Goal: Task Accomplishment & Management: Complete application form

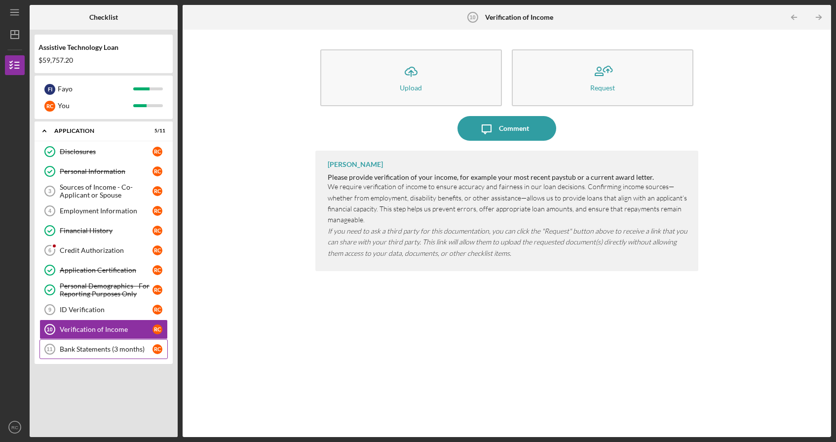
click at [121, 348] on div "Bank Statements (3 months)" at bounding box center [106, 349] width 93 height 8
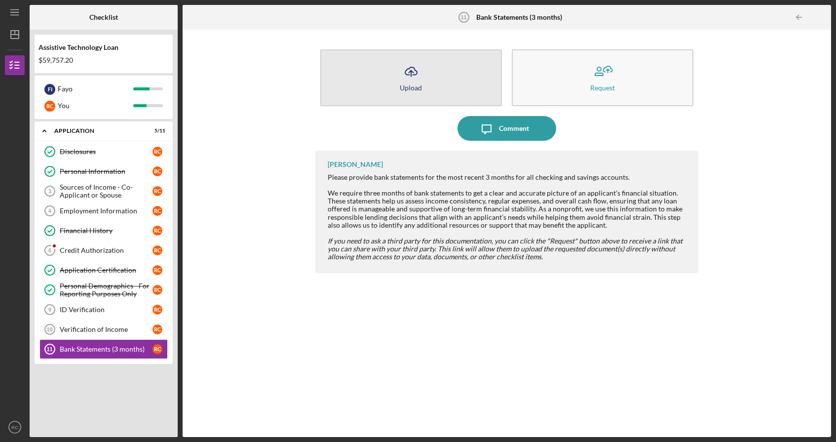
click at [412, 84] on div "Upload" at bounding box center [411, 87] width 22 height 7
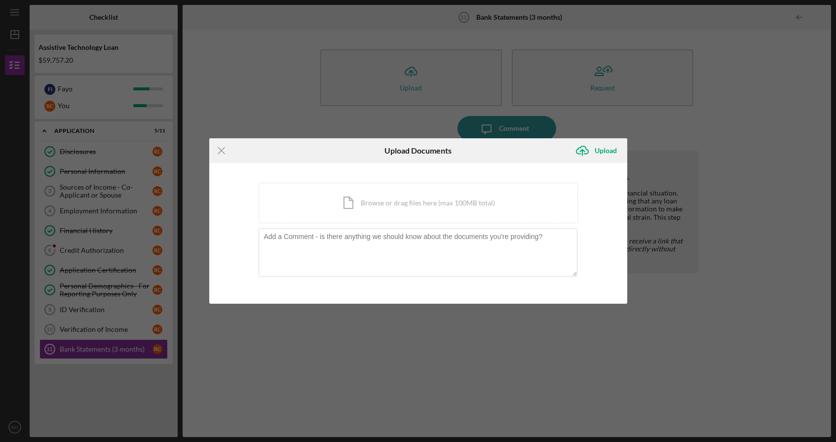
click at [332, 54] on div "Icon/Menu Close Upload Documents Icon/Upload Upload You're uploading documents …" at bounding box center [418, 221] width 836 height 442
click at [601, 150] on div "Upload" at bounding box center [606, 151] width 22 height 20
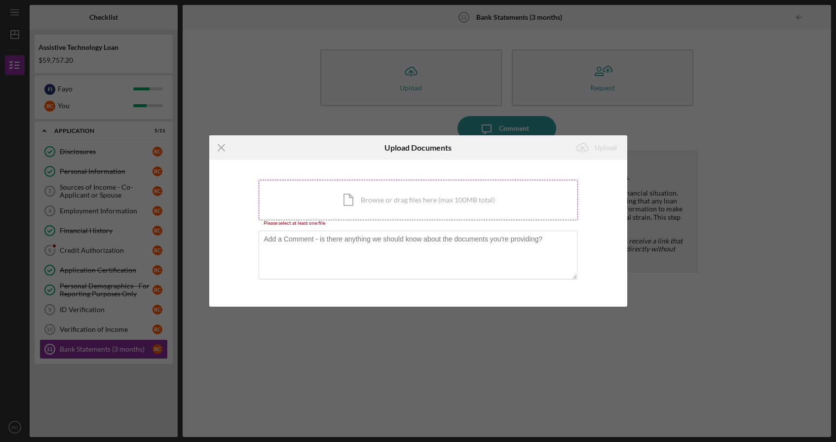
click at [414, 191] on div "Icon/Document Browse or drag files here (max 100MB total) Tap to choose files o…" at bounding box center [418, 200] width 319 height 40
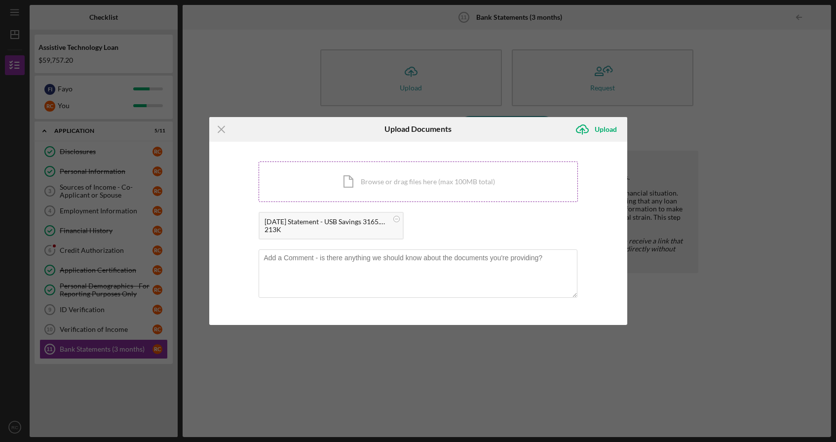
click at [416, 182] on div "Icon/Document Browse or drag files here (max 100MB total) Tap to choose files o…" at bounding box center [418, 181] width 319 height 40
click at [430, 183] on div "Icon/Document Browse or drag files here (max 100MB total) Tap to choose files o…" at bounding box center [418, 181] width 319 height 40
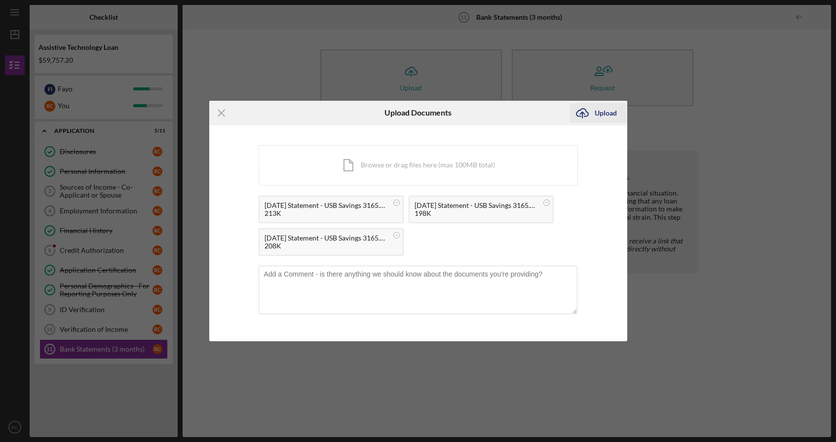
click at [602, 113] on div "Upload" at bounding box center [606, 113] width 22 height 20
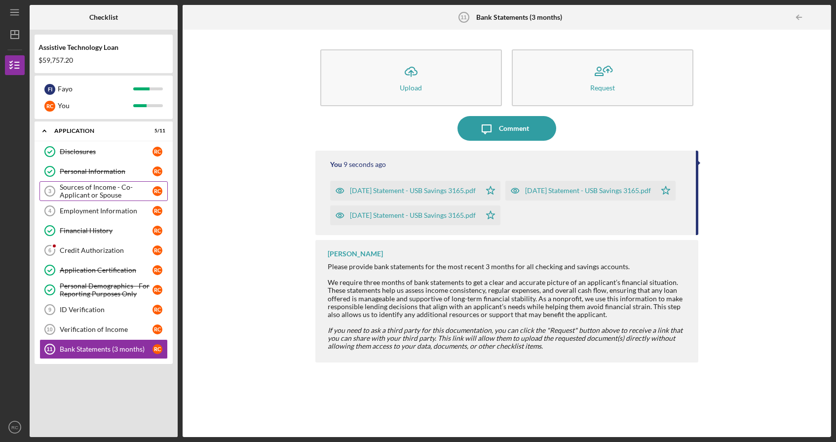
click at [125, 191] on div "Sources of Income - Co-Applicant or Spouse" at bounding box center [106, 191] width 93 height 16
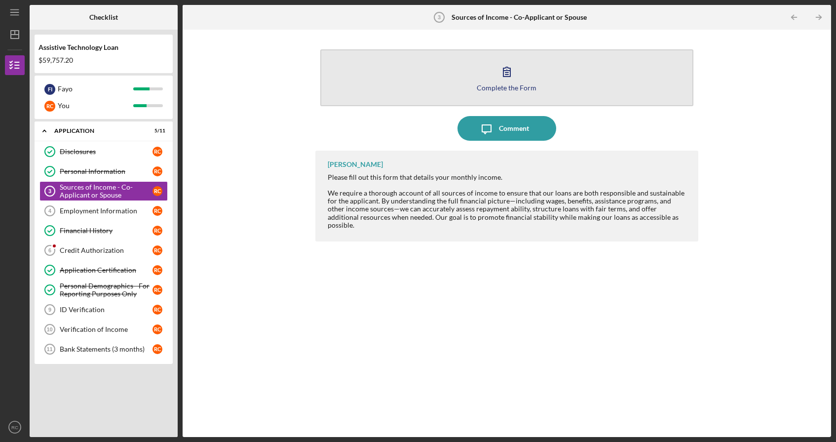
click at [507, 77] on icon "button" at bounding box center [507, 71] width 7 height 9
click at [509, 78] on icon "button" at bounding box center [507, 71] width 25 height 25
click at [500, 69] on icon "button" at bounding box center [507, 71] width 25 height 25
click at [504, 70] on icon "button" at bounding box center [507, 71] width 25 height 25
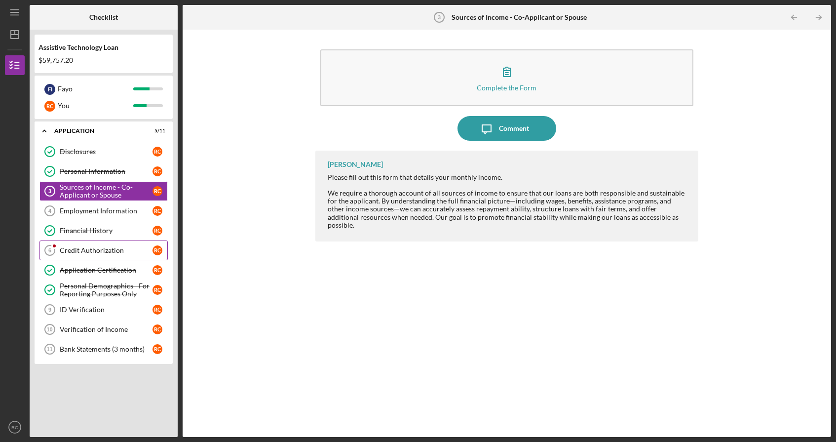
click at [80, 258] on link "Credit Authorization 6 Credit Authorization R C" at bounding box center [103, 250] width 128 height 20
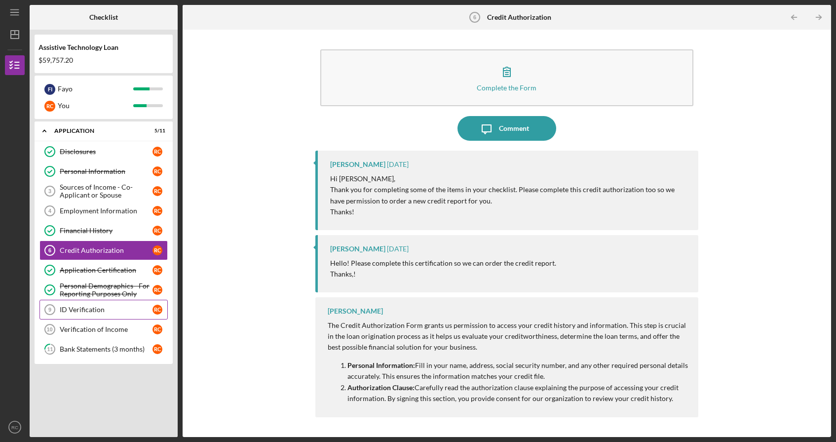
click at [98, 313] on link "ID Verification 9 ID Verification R C" at bounding box center [103, 310] width 128 height 20
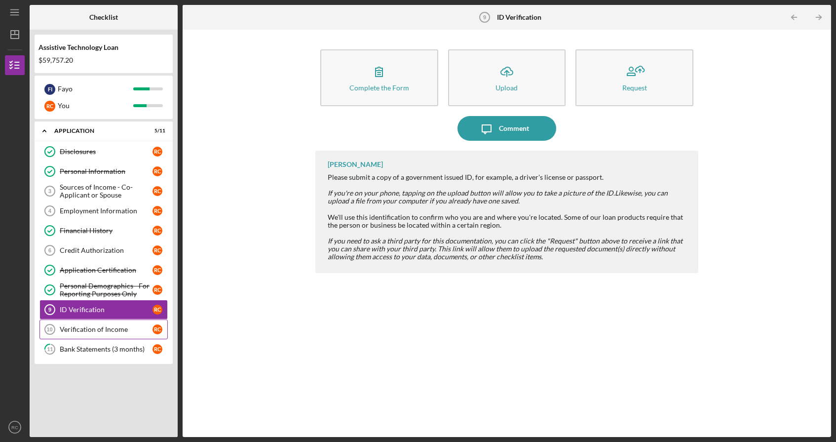
click at [96, 326] on div "Verification of Income" at bounding box center [106, 329] width 93 height 8
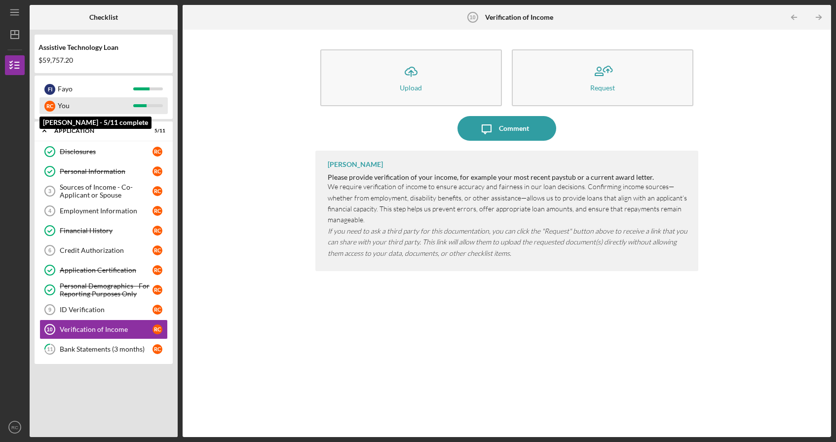
click at [99, 101] on div "You" at bounding box center [96, 105] width 76 height 17
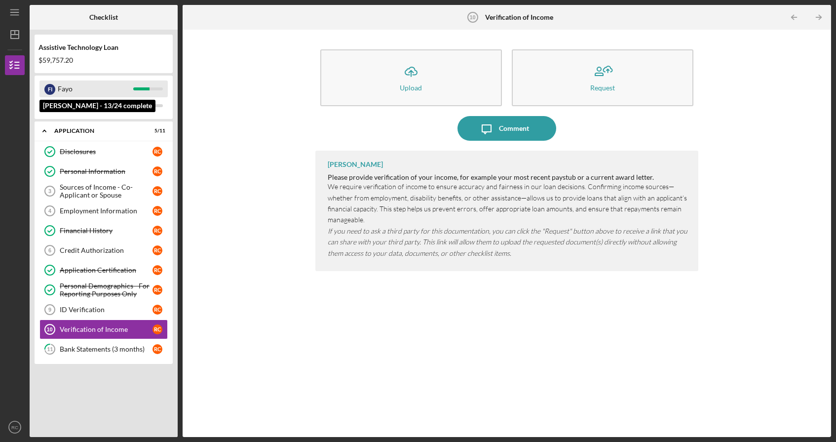
click at [103, 91] on div "Fayo" at bounding box center [96, 88] width 76 height 17
